Goal: Task Accomplishment & Management: Use online tool/utility

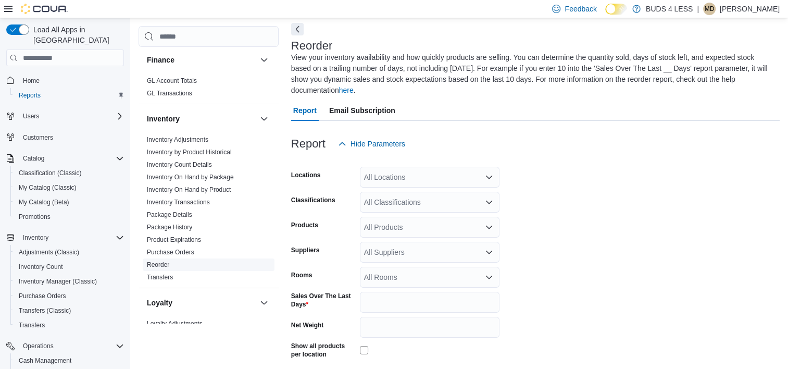
scroll to position [521, 0]
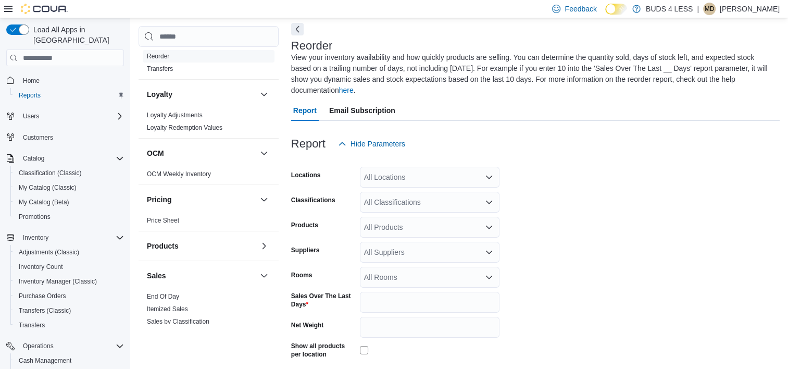
click at [174, 293] on link "End Of Day" at bounding box center [163, 296] width 32 height 7
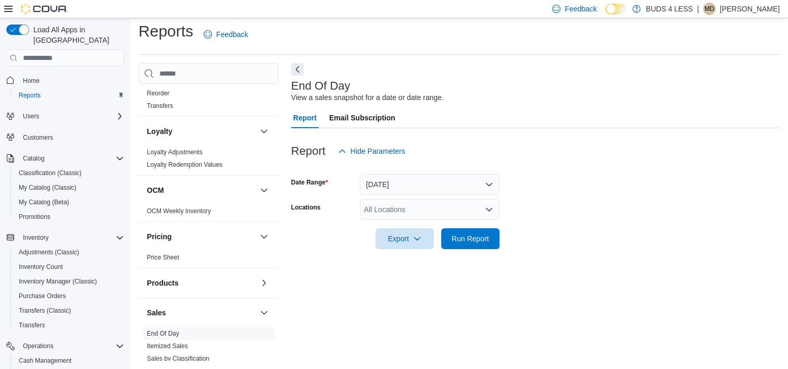
click at [405, 210] on div "All Locations" at bounding box center [430, 209] width 140 height 21
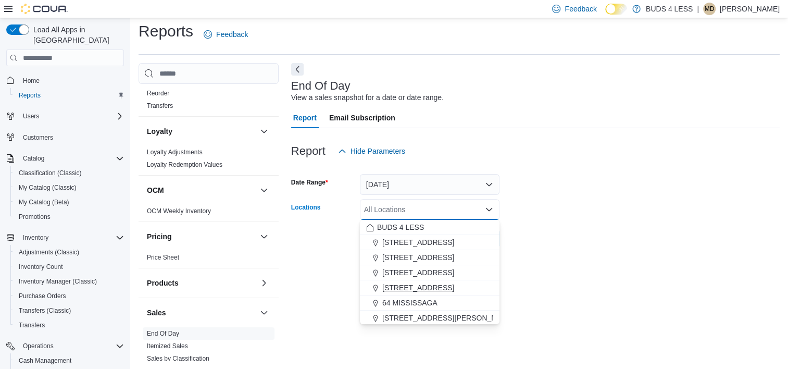
click at [429, 288] on span "489 Yonge St, Unit 2" at bounding box center [418, 287] width 72 height 10
click at [580, 229] on form "Date Range Today Locations 489 Yonge St, Unit 2 Combo box. Selected. 489 Yonge …" at bounding box center [535, 206] width 489 height 88
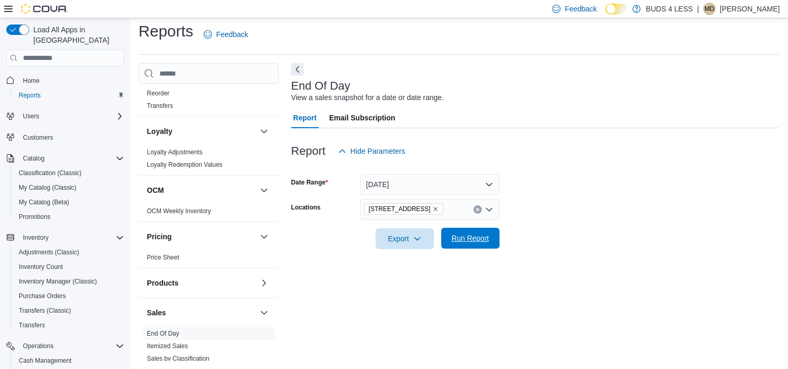
click at [477, 242] on span "Run Report" at bounding box center [471, 238] width 38 height 10
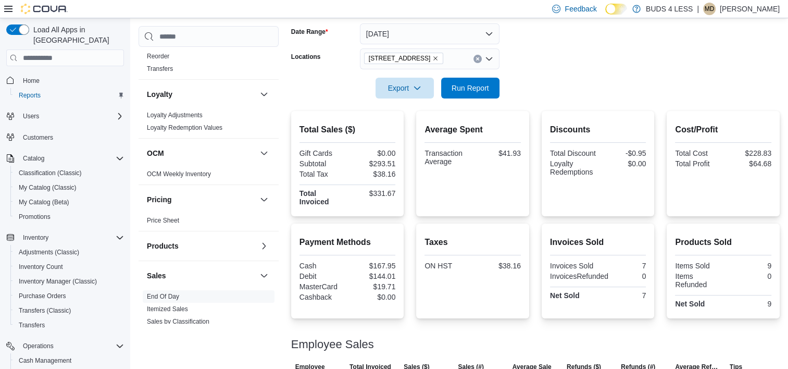
scroll to position [141, 0]
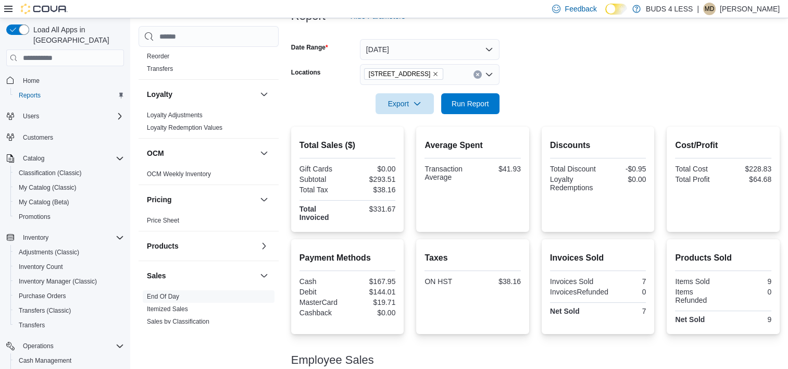
click at [433, 71] on icon "Remove 489 Yonge St, Unit 2 from selection in this group" at bounding box center [435, 74] width 6 height 6
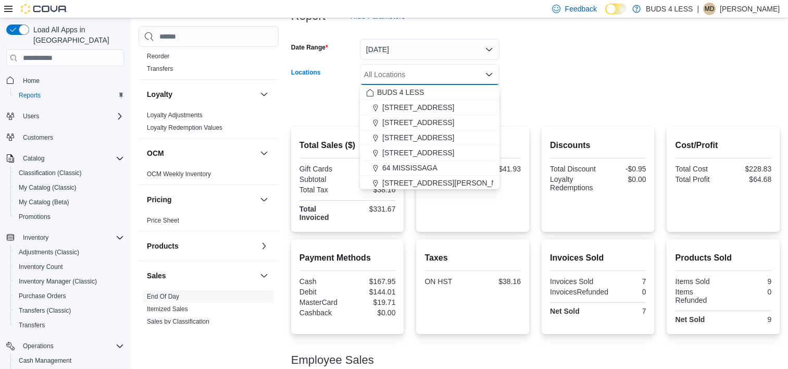
drag, startPoint x: 561, startPoint y: 90, endPoint x: 553, endPoint y: 94, distance: 8.4
click at [561, 91] on div at bounding box center [535, 89] width 489 height 8
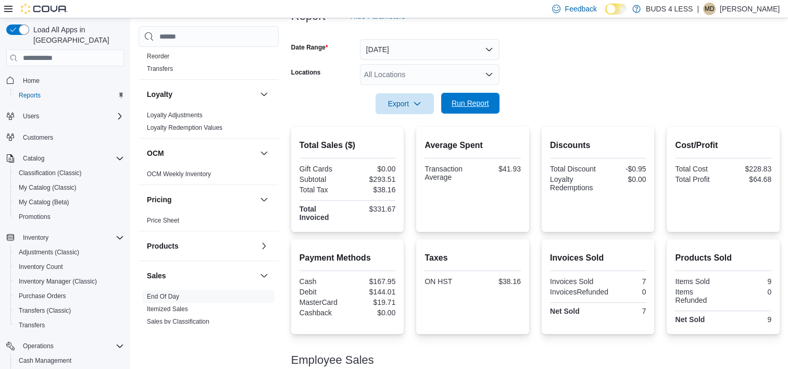
click at [469, 106] on span "Run Report" at bounding box center [471, 103] width 38 height 10
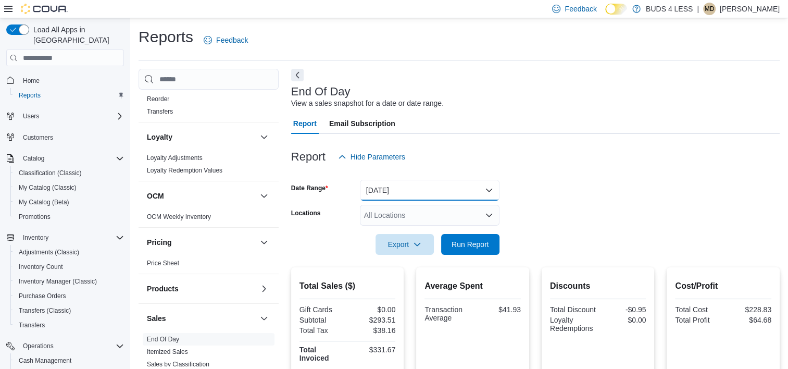
click at [411, 192] on button "Today" at bounding box center [430, 190] width 140 height 21
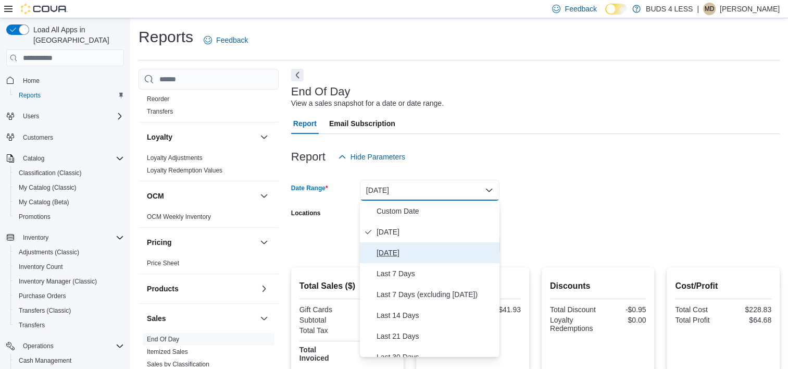
click at [391, 246] on button "Yesterday" at bounding box center [430, 252] width 140 height 21
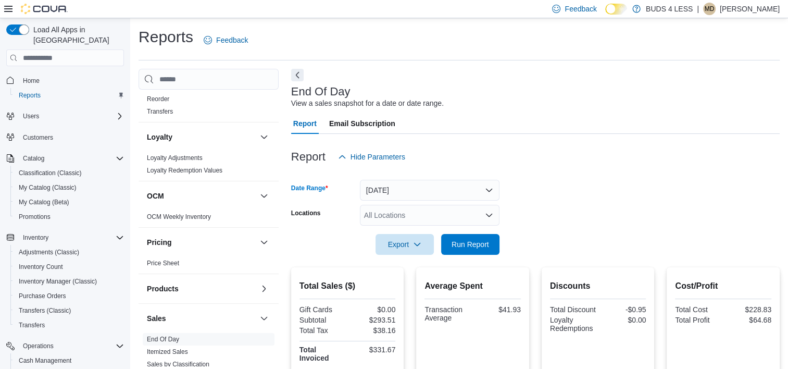
click at [531, 213] on form "Date Range Yesterday Locations All Locations Export Run Report" at bounding box center [535, 211] width 489 height 88
click at [475, 242] on span "Run Report" at bounding box center [471, 244] width 38 height 10
click at [402, 218] on div "All Locations" at bounding box center [430, 215] width 140 height 21
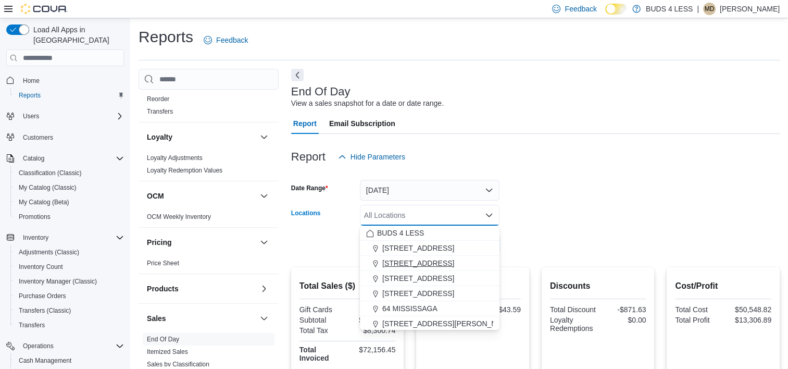
click at [400, 261] on span "2125 16th St E., Unit H3" at bounding box center [418, 263] width 72 height 10
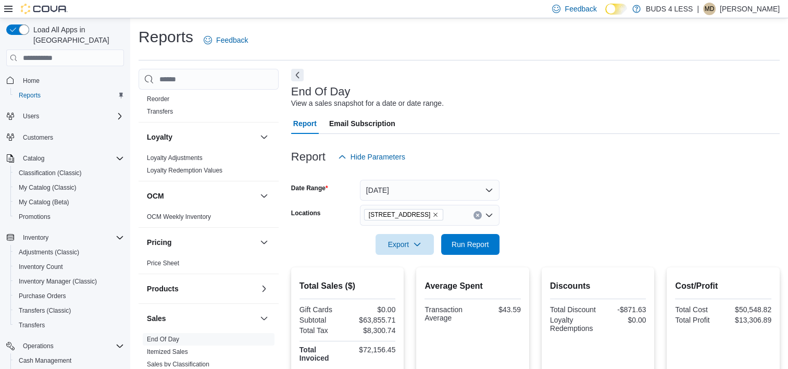
click at [580, 222] on form "Date Range Yesterday Locations 2125 16th St E., Unit H3 Export Run Report" at bounding box center [535, 211] width 489 height 88
click at [509, 243] on form "Date Range Yesterday Locations 2125 16th St E., Unit H3 Export Run Report" at bounding box center [535, 211] width 489 height 88
click at [492, 243] on span "Run Report" at bounding box center [471, 243] width 46 height 21
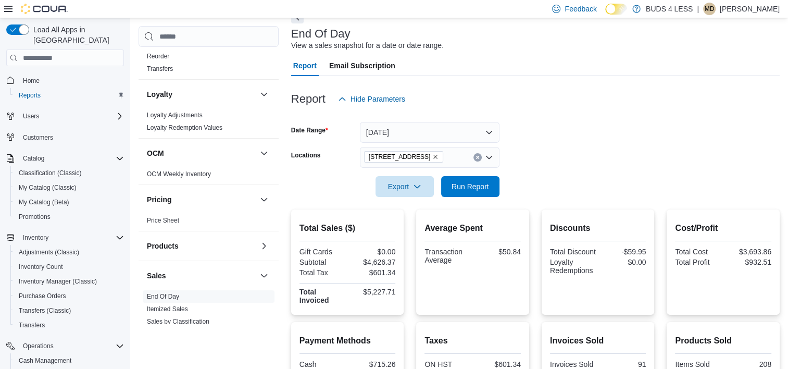
scroll to position [55, 0]
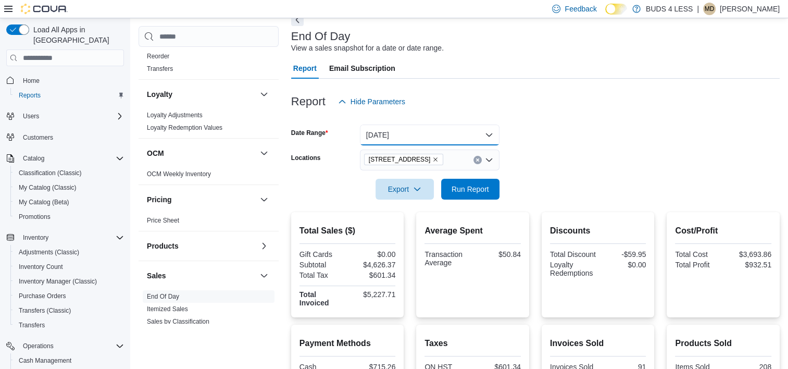
click at [443, 138] on button "Yesterday" at bounding box center [430, 135] width 140 height 21
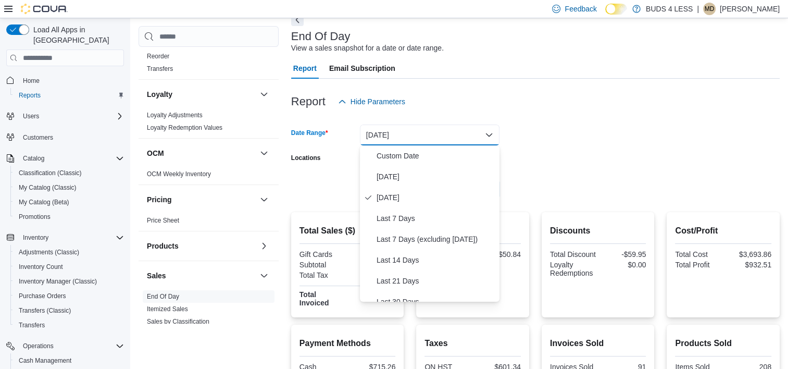
click at [617, 132] on form "Date Range Yesterday Locations 2125 16th St E., Unit H3 Export Run Report" at bounding box center [535, 156] width 489 height 88
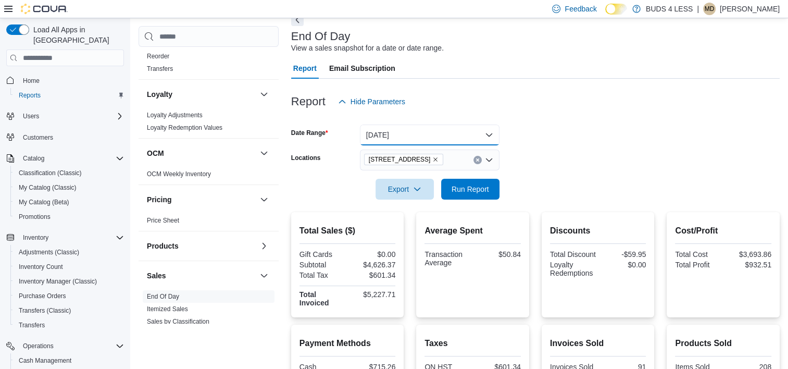
click at [443, 137] on button "Yesterday" at bounding box center [430, 135] width 140 height 21
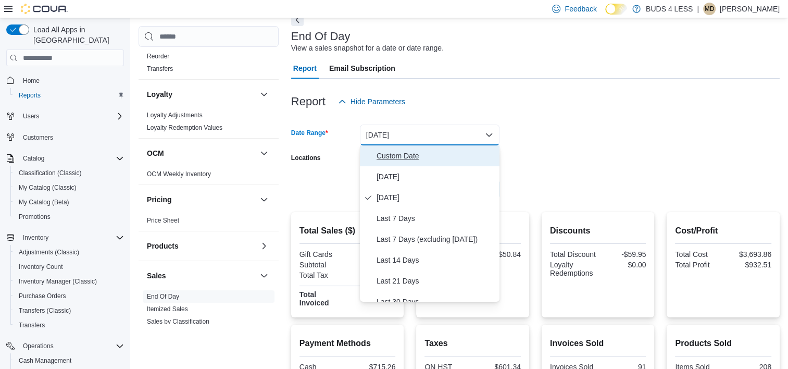
click at [410, 156] on span "Custom Date" at bounding box center [436, 156] width 119 height 13
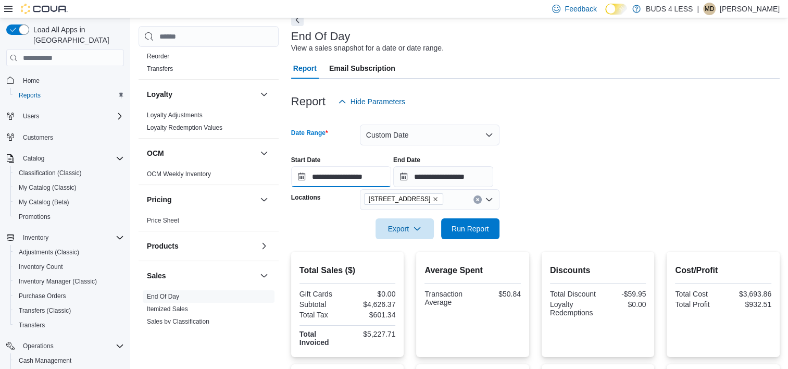
click at [379, 179] on input "**********" at bounding box center [341, 176] width 100 height 21
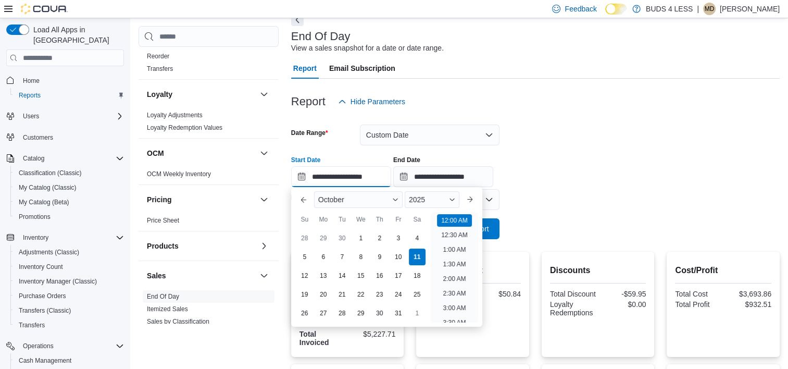
scroll to position [32, 0]
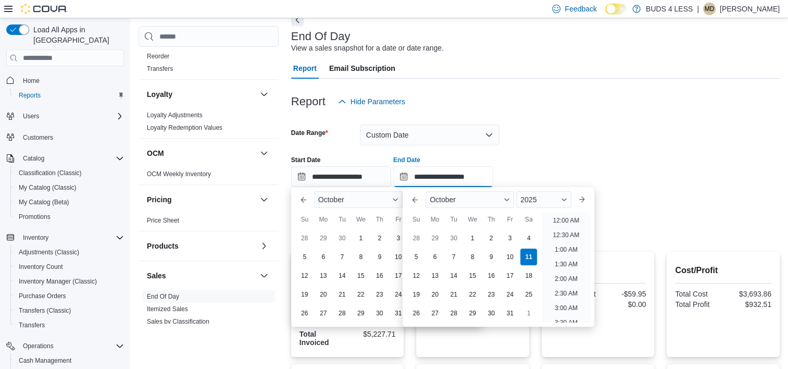
click at [493, 179] on input "**********" at bounding box center [443, 176] width 100 height 21
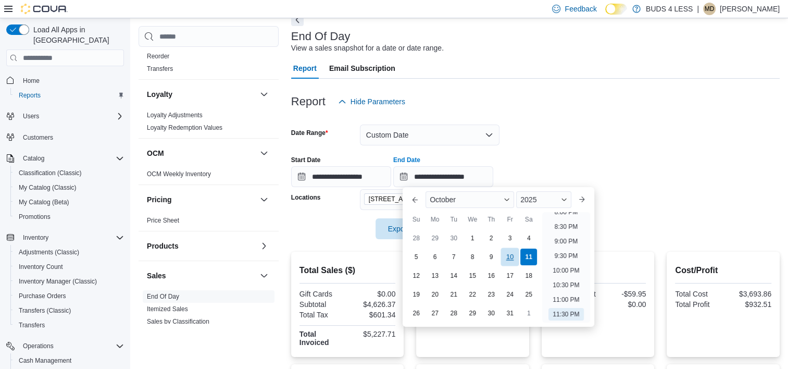
click at [509, 254] on div "10" at bounding box center [510, 257] width 18 height 18
type input "**********"
click at [571, 146] on div at bounding box center [535, 146] width 489 height 2
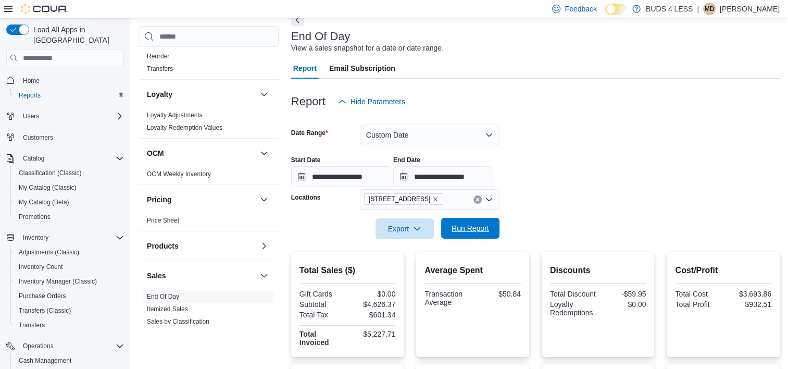
click at [479, 225] on span "Run Report" at bounding box center [471, 228] width 38 height 10
click at [461, 179] on input "**********" at bounding box center [443, 176] width 100 height 21
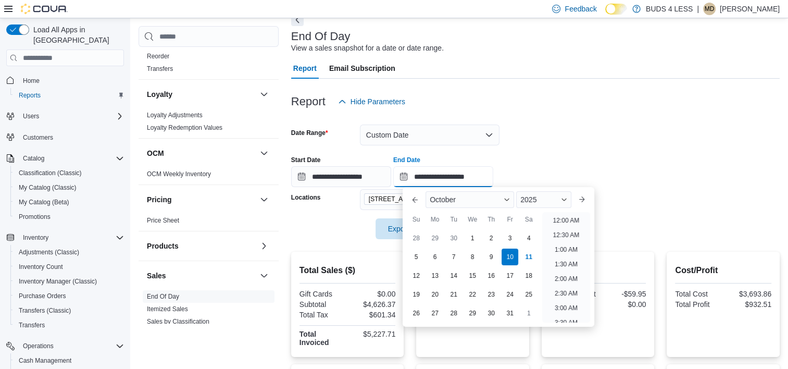
scroll to position [592, 0]
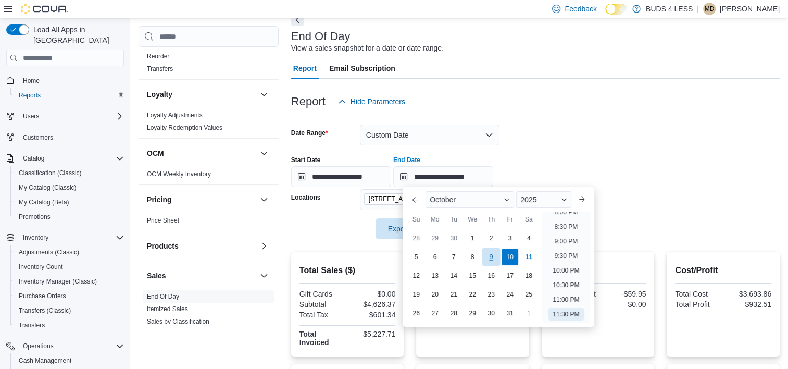
click at [498, 255] on div "9" at bounding box center [491, 257] width 18 height 18
type input "**********"
click at [574, 153] on div "**********" at bounding box center [535, 167] width 489 height 40
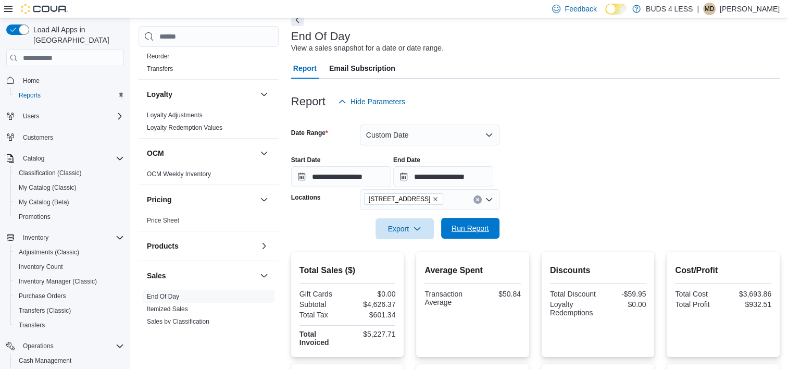
click at [492, 222] on span "Run Report" at bounding box center [471, 228] width 46 height 21
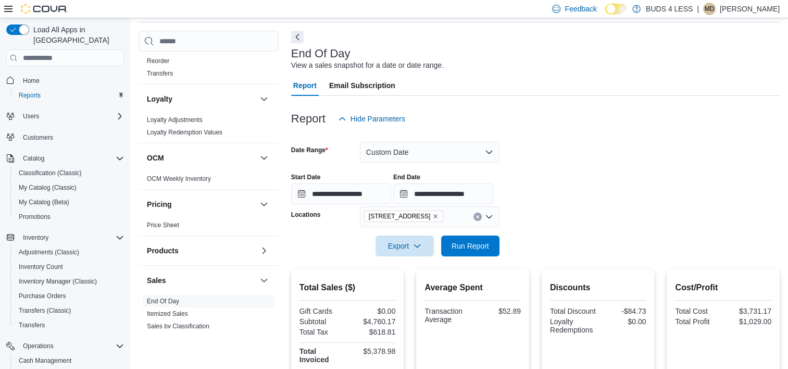
scroll to position [3, 0]
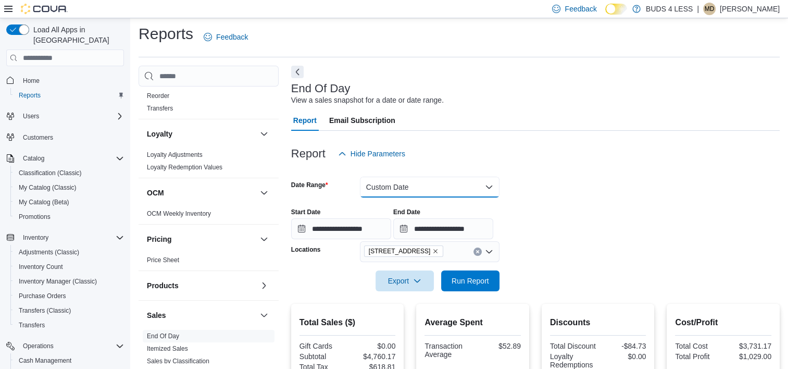
click at [433, 191] on button "Custom Date" at bounding box center [430, 187] width 140 height 21
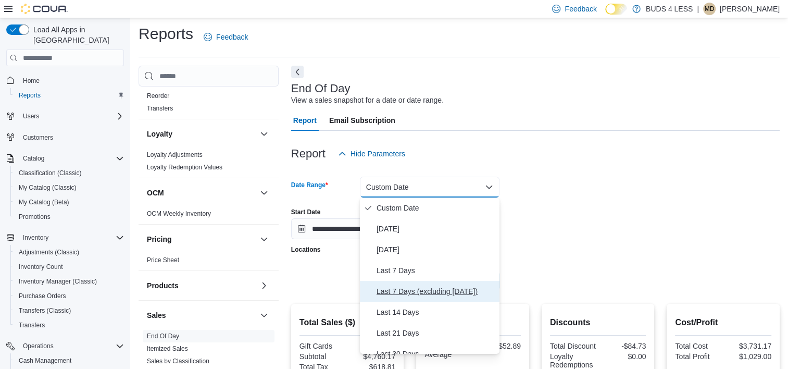
click at [407, 296] on span "Last 7 Days (excluding today)" at bounding box center [436, 291] width 119 height 13
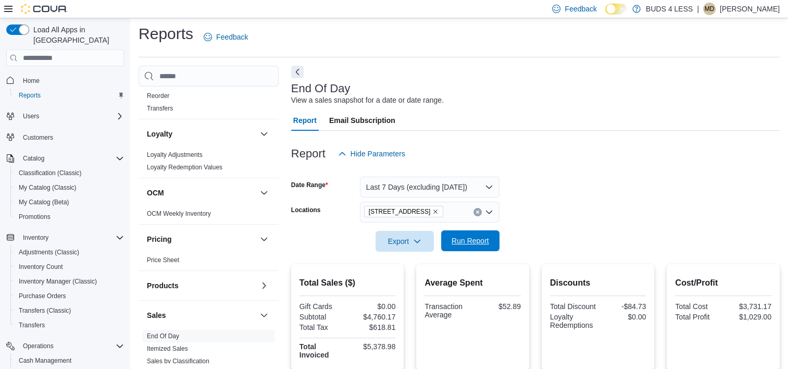
click at [476, 246] on span "Run Report" at bounding box center [471, 240] width 46 height 21
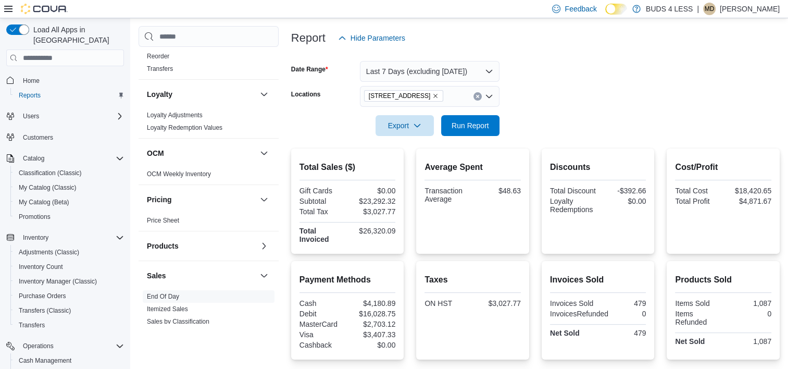
scroll to position [107, 0]
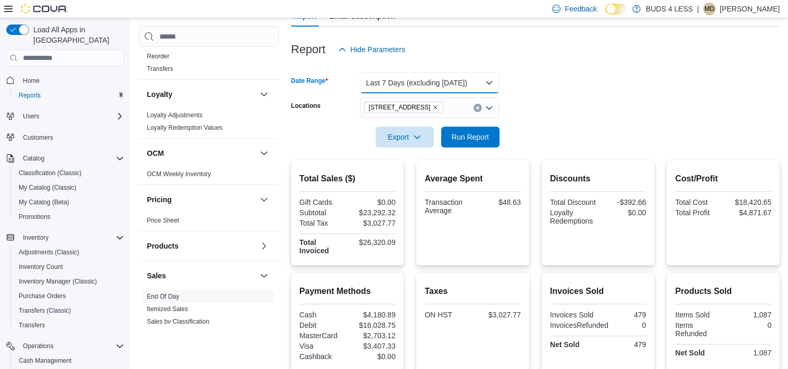
click at [425, 74] on button "Last 7 Days (excluding today)" at bounding box center [430, 82] width 140 height 21
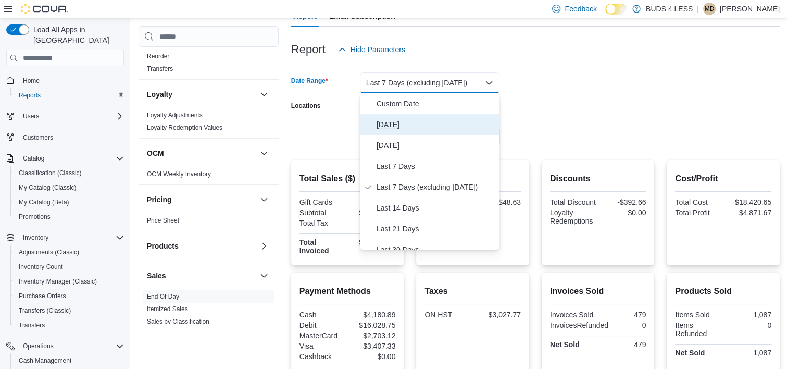
click at [400, 119] on span "Today" at bounding box center [436, 124] width 119 height 13
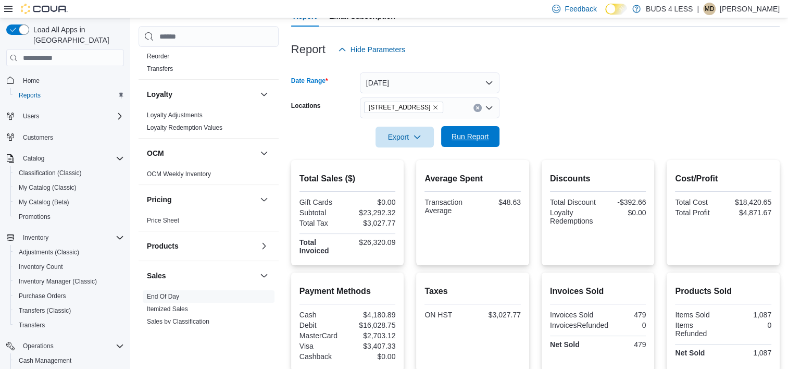
click at [462, 132] on span "Run Report" at bounding box center [471, 136] width 38 height 10
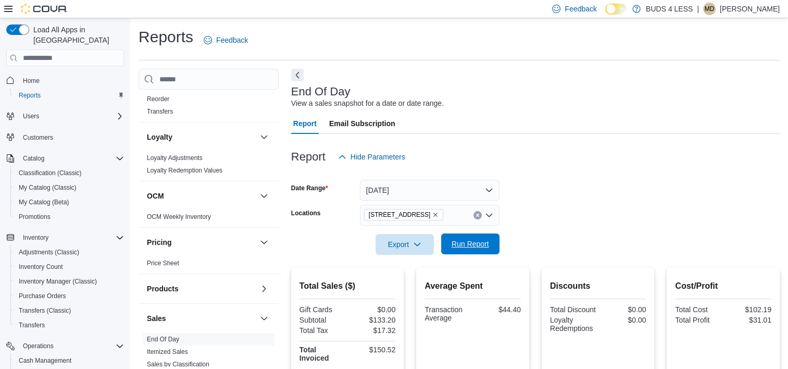
drag, startPoint x: 480, startPoint y: 242, endPoint x: 488, endPoint y: 242, distance: 7.3
click at [481, 242] on span "Run Report" at bounding box center [471, 244] width 38 height 10
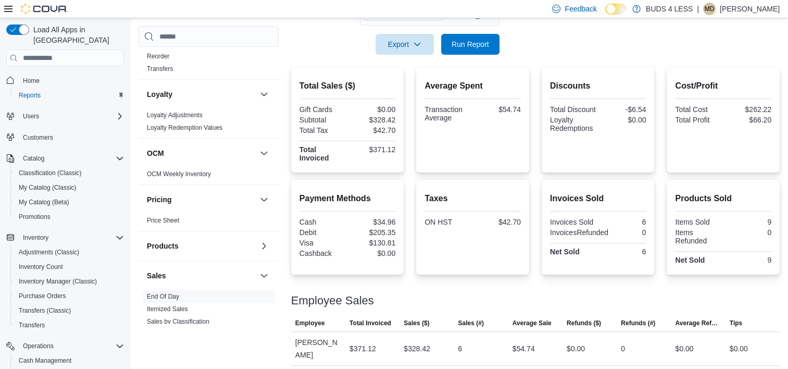
scroll to position [205, 0]
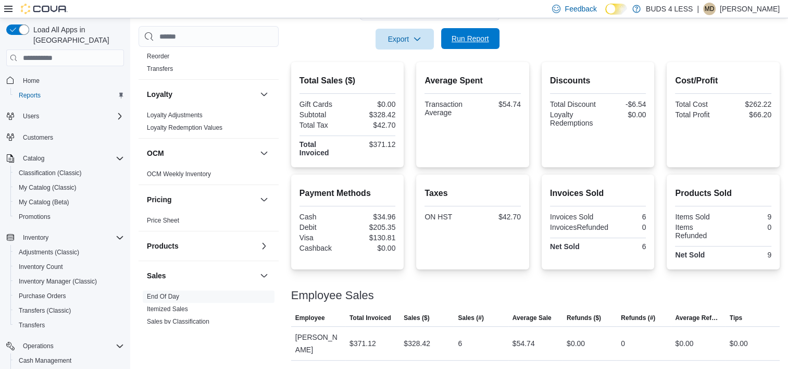
click at [465, 35] on span "Run Report" at bounding box center [471, 38] width 38 height 10
click at [458, 36] on span "Run Report" at bounding box center [471, 38] width 38 height 10
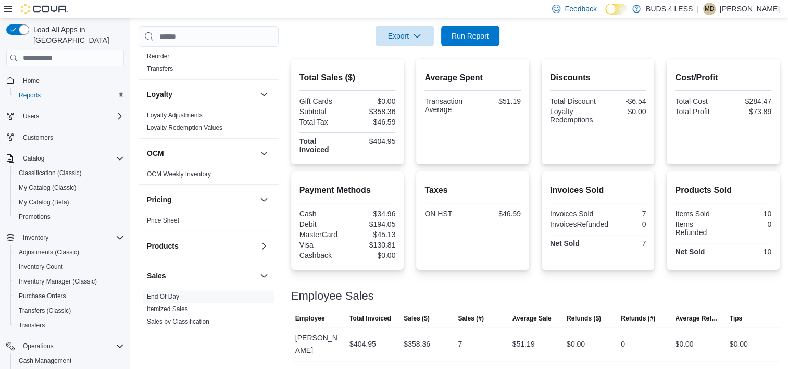
scroll to position [208, 0]
click at [481, 33] on span "Run Report" at bounding box center [471, 35] width 38 height 10
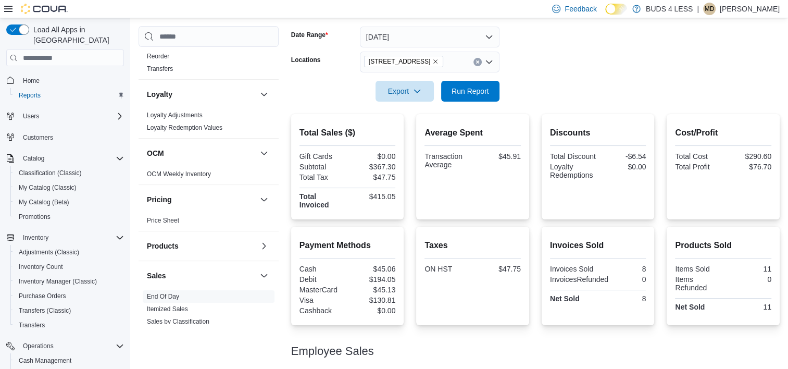
scroll to position [0, 0]
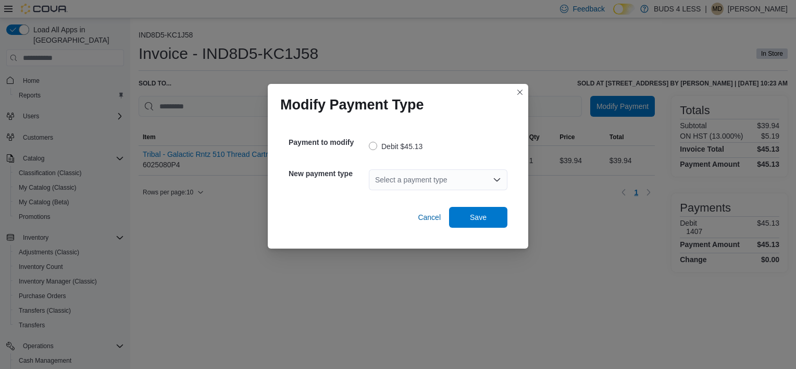
click at [439, 179] on div "Select a payment type" at bounding box center [438, 179] width 139 height 21
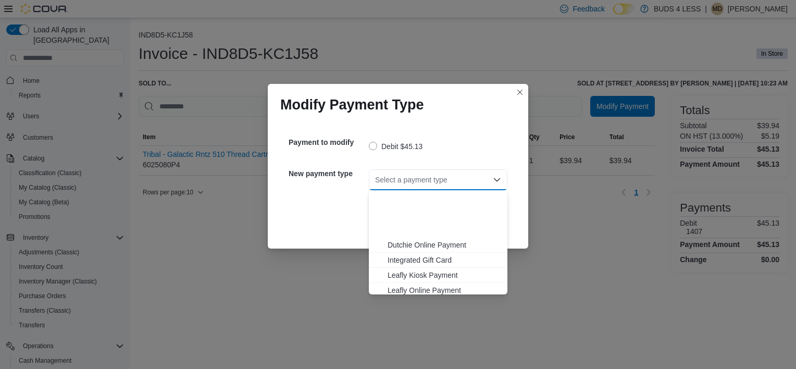
scroll to position [122, 0]
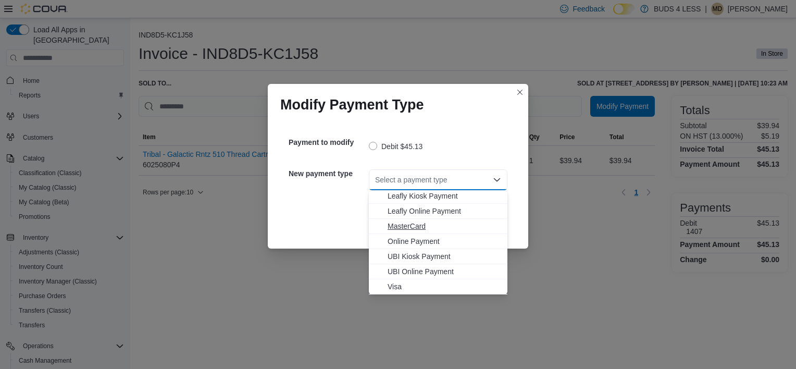
click at [411, 227] on span "MasterCard" at bounding box center [445, 226] width 114 height 10
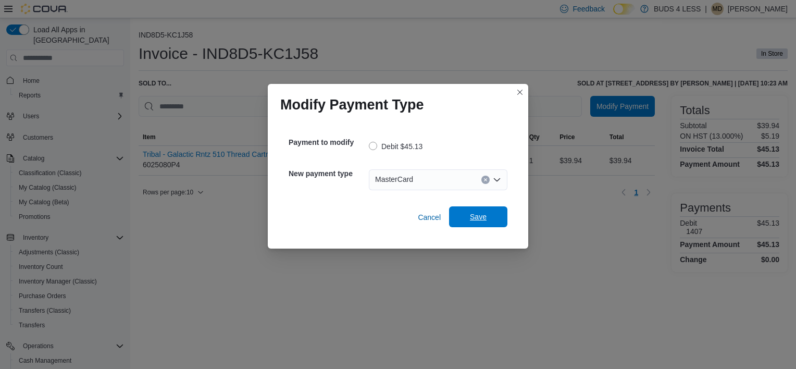
click at [478, 216] on span "Save" at bounding box center [478, 217] width 17 height 10
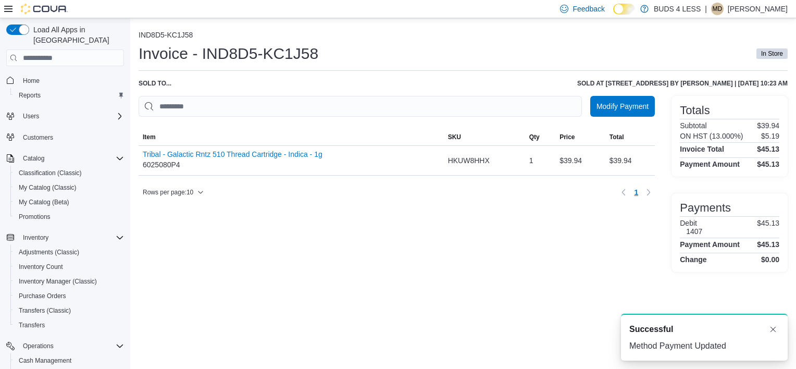
scroll to position [0, 0]
